Goal: Obtain resource: Download file/media

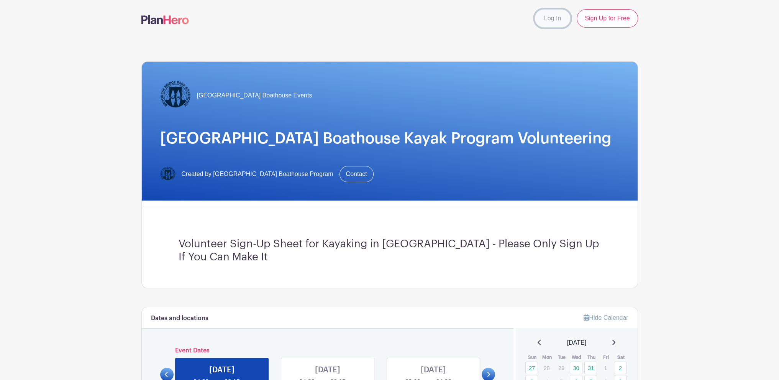
click at [538, 14] on link "Log In" at bounding box center [552, 18] width 36 height 18
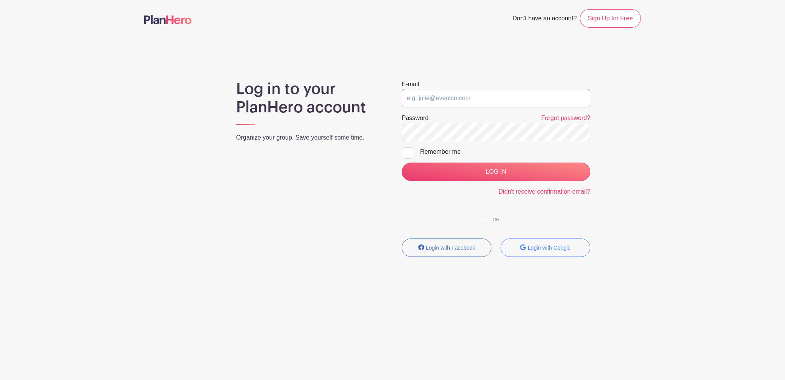
type input "volunteer@bbpboathouse.org"
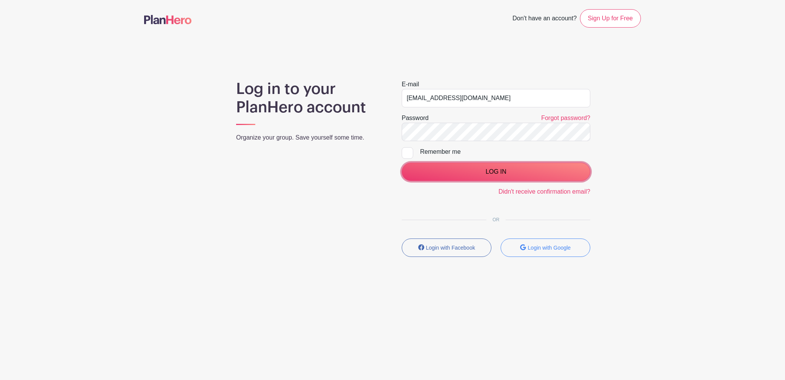
click at [479, 170] on input "LOG IN" at bounding box center [496, 171] width 189 height 18
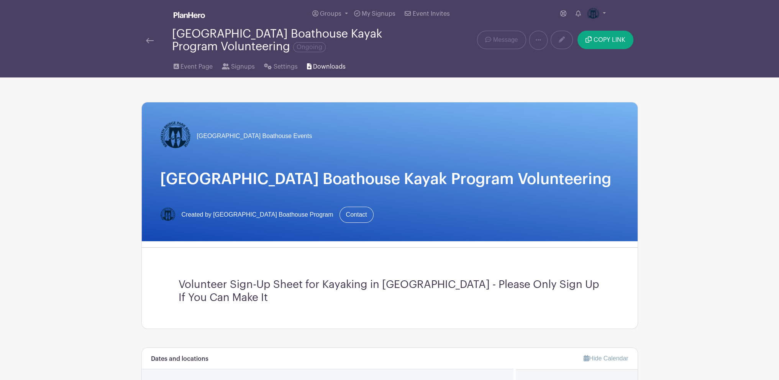
click at [320, 67] on span "Downloads" at bounding box center [329, 66] width 33 height 9
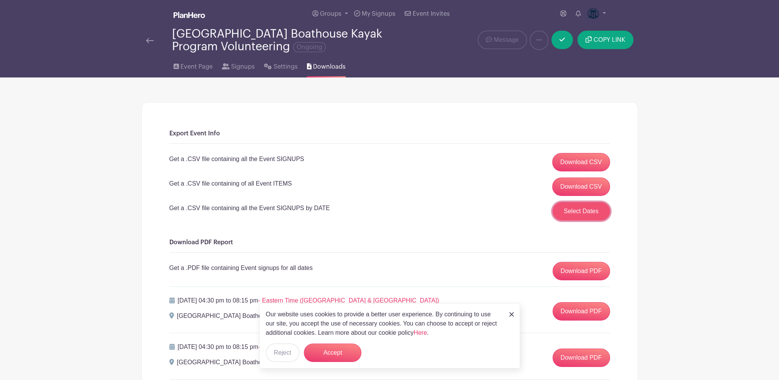
click at [560, 214] on button "Select Dates" at bounding box center [580, 211] width 57 height 18
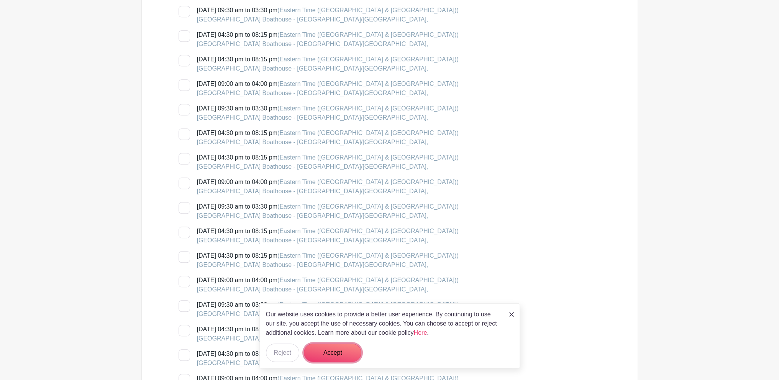
drag, startPoint x: 344, startPoint y: 357, endPoint x: 336, endPoint y: 343, distance: 16.3
click at [344, 357] on button "Accept" at bounding box center [332, 352] width 57 height 18
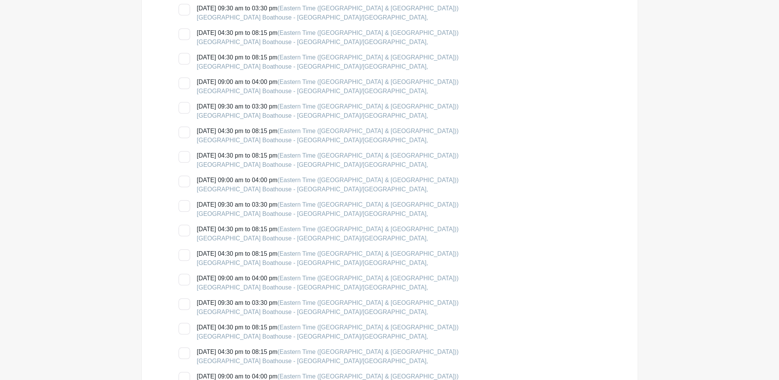
scroll to position [1111, 0]
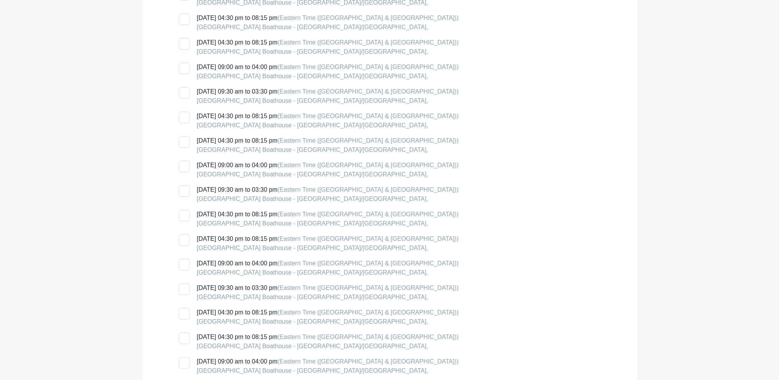
click at [186, 214] on div at bounding box center [184, 215] width 11 height 11
click at [184, 214] on input "[DATE] 04:30 pm to 08:15 pm (Eastern Time ([GEOGRAPHIC_DATA] & [GEOGRAPHIC_DATA…" at bounding box center [181, 212] width 5 height 5
checkbox input "true"
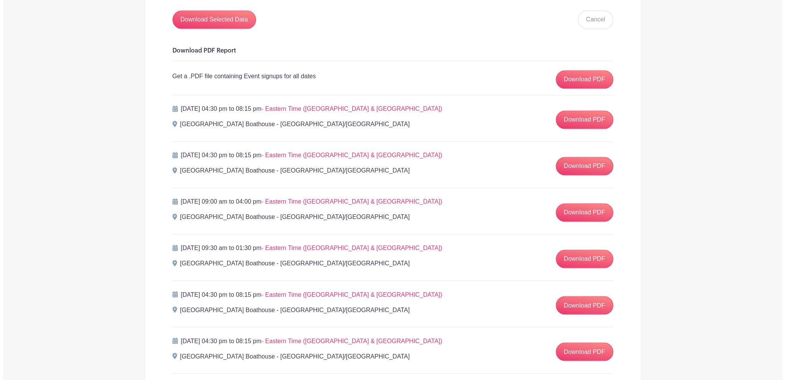
scroll to position [1609, 0]
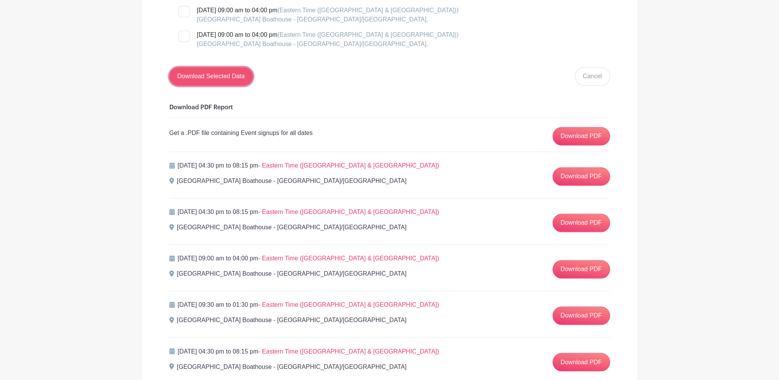
click at [236, 79] on input "Download Selected Data" at bounding box center [211, 76] width 84 height 18
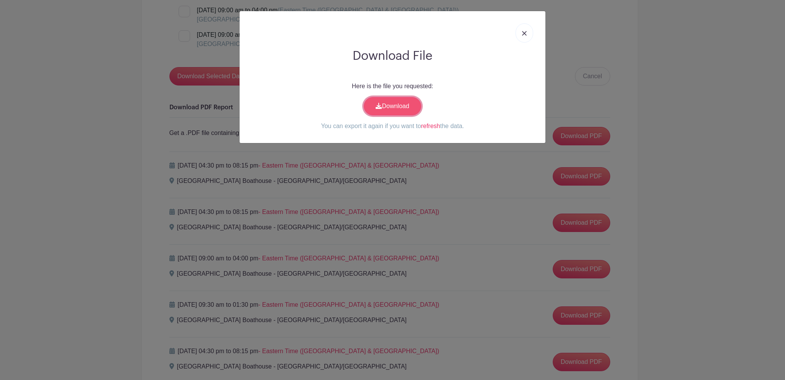
click at [389, 107] on link "Download" at bounding box center [392, 106] width 57 height 18
